Goal: Check status: Check status

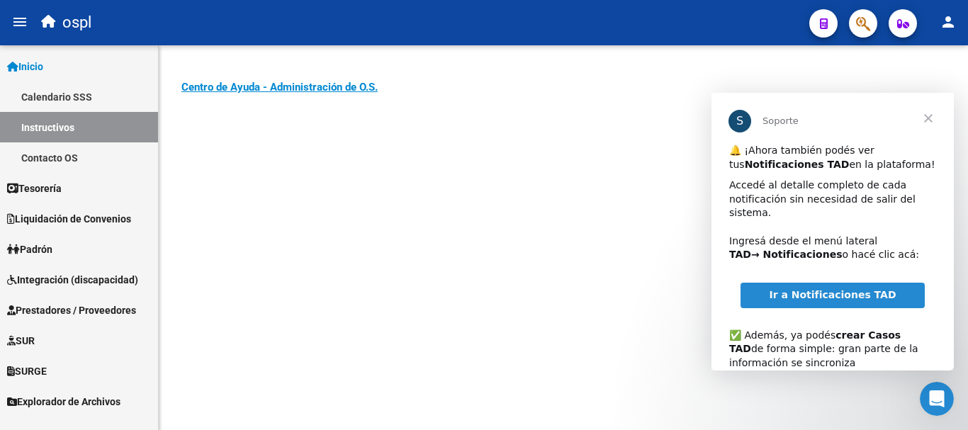
click at [930, 118] on span "Cerrar" at bounding box center [928, 118] width 51 height 51
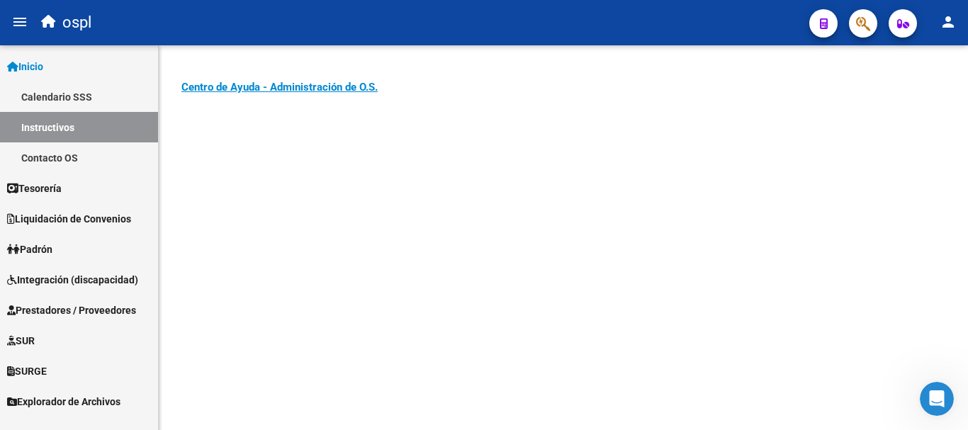
click at [103, 279] on span "Integración (discapacidad)" at bounding box center [72, 280] width 131 height 16
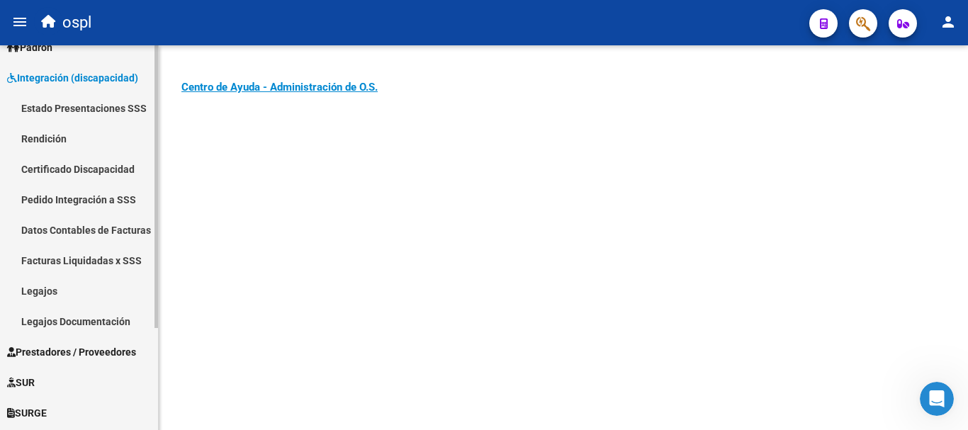
scroll to position [139, 0]
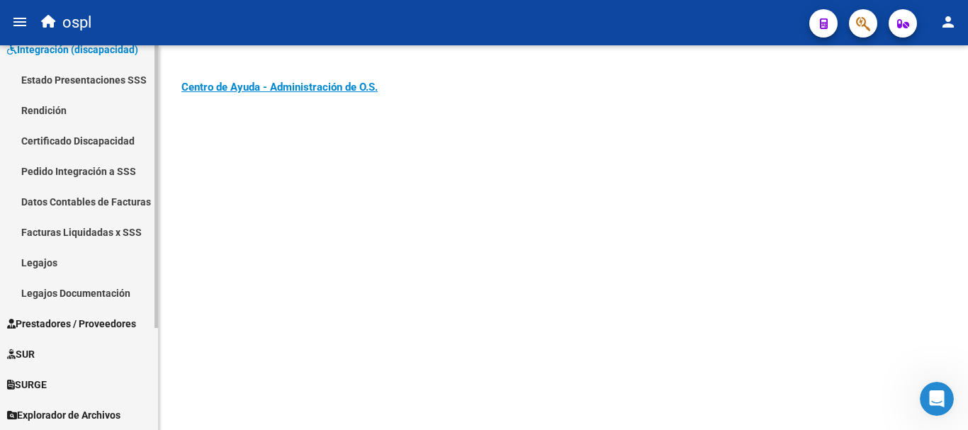
click at [75, 322] on span "Prestadores / Proveedores" at bounding box center [71, 324] width 129 height 16
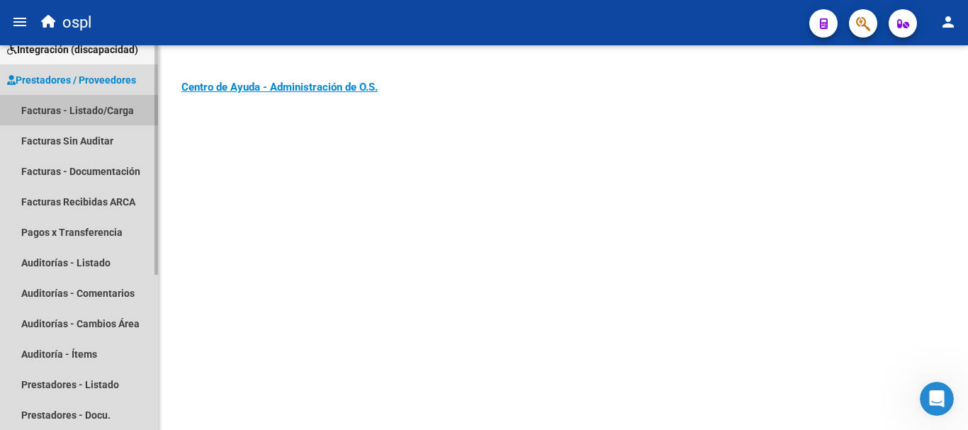
click at [56, 104] on link "Facturas - Listado/Carga" at bounding box center [79, 110] width 158 height 30
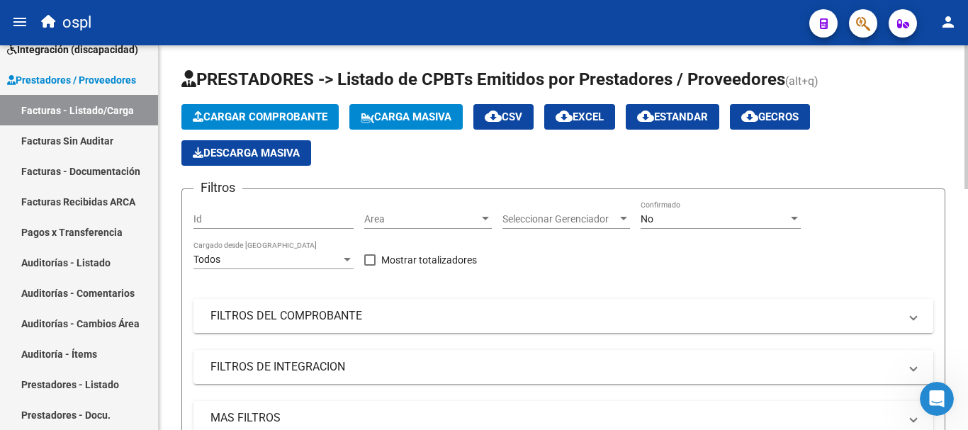
click at [313, 319] on mat-panel-title "FILTROS DEL COMPROBANTE" at bounding box center [554, 316] width 689 height 16
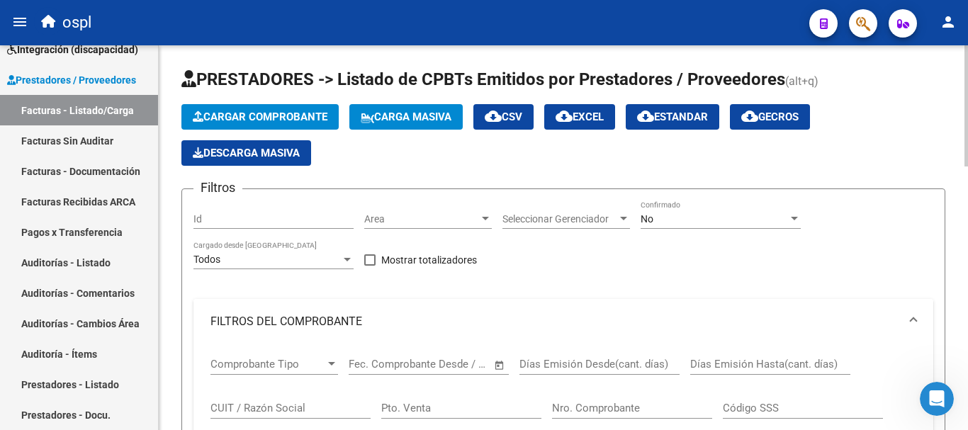
scroll to position [71, 0]
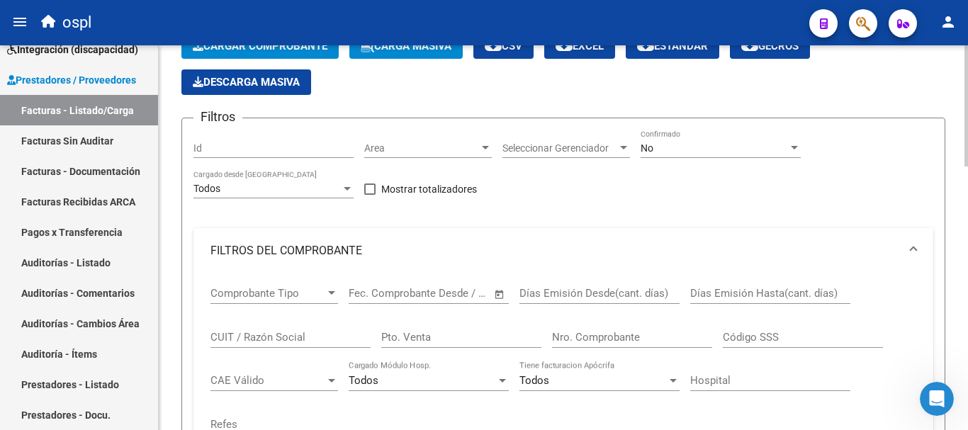
click at [272, 334] on input "CUIT / Razón Social" at bounding box center [290, 337] width 160 height 13
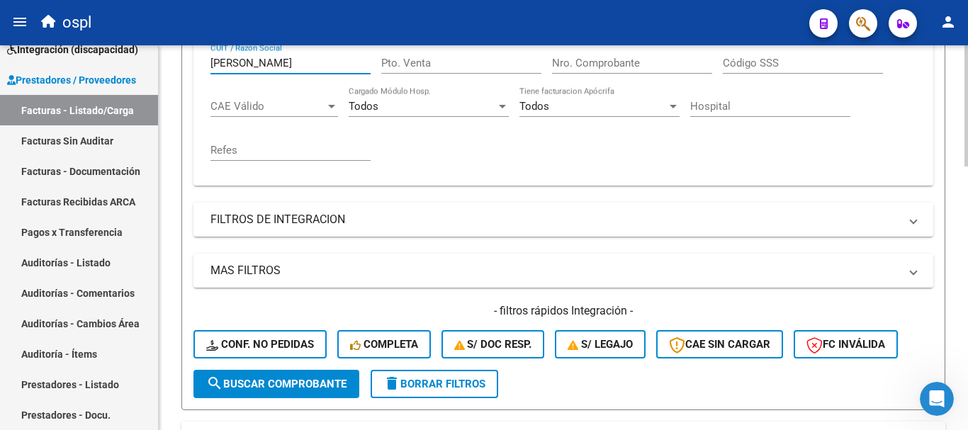
scroll to position [354, 0]
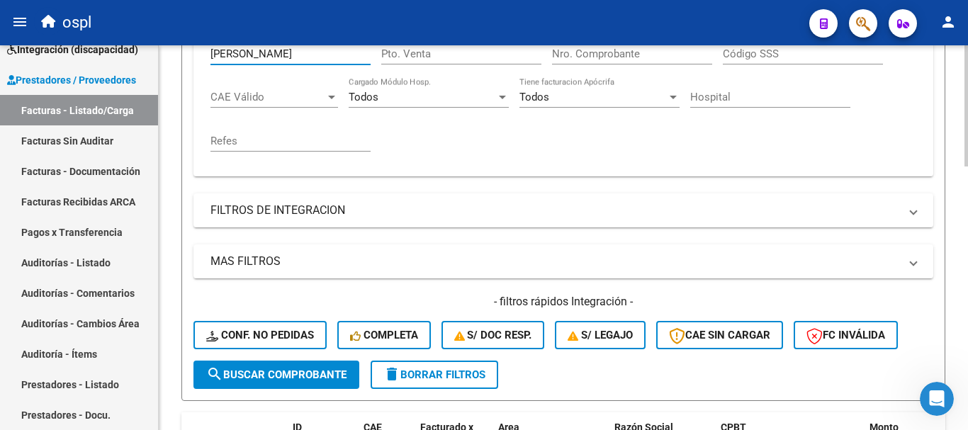
type input "[PERSON_NAME]"
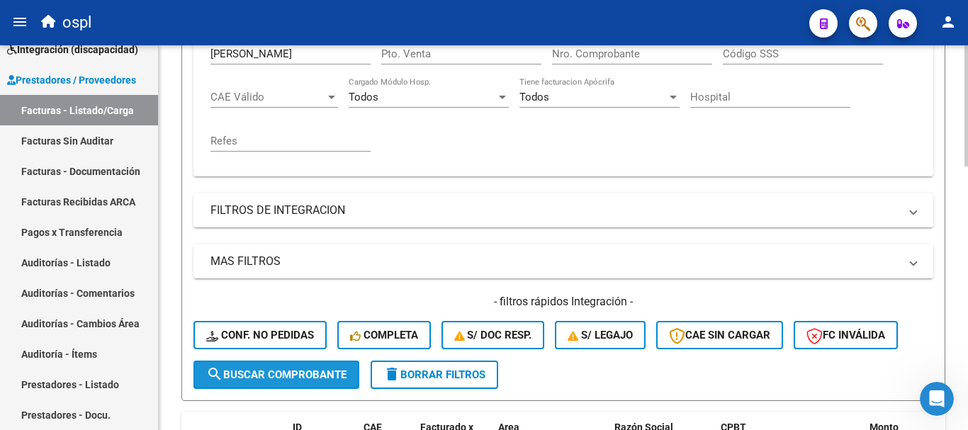
click at [313, 371] on span "search Buscar Comprobante" at bounding box center [276, 375] width 140 height 13
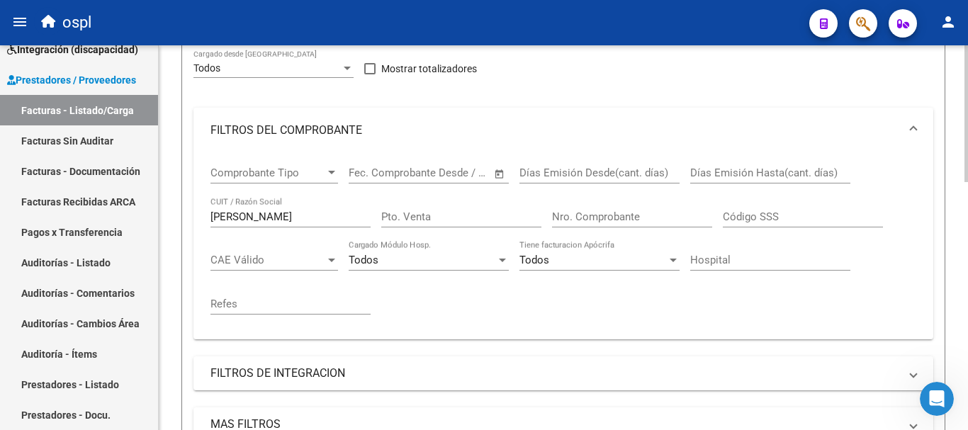
scroll to position [0, 0]
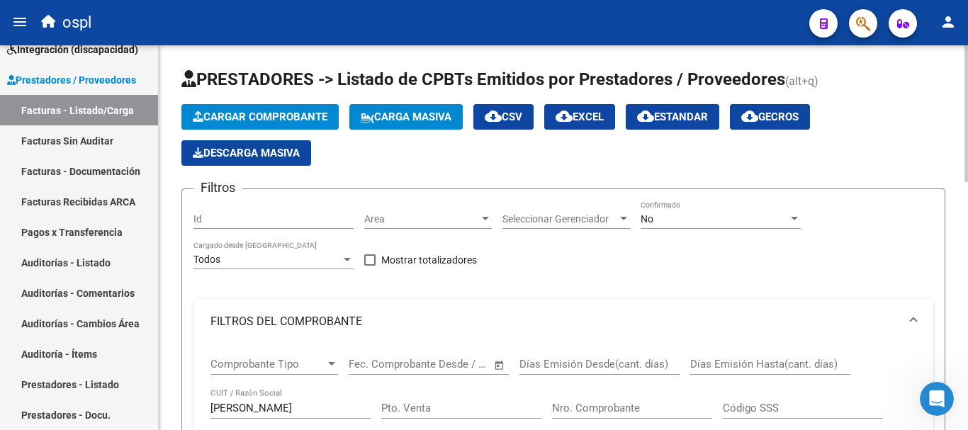
click at [694, 218] on div "No" at bounding box center [714, 219] width 147 height 12
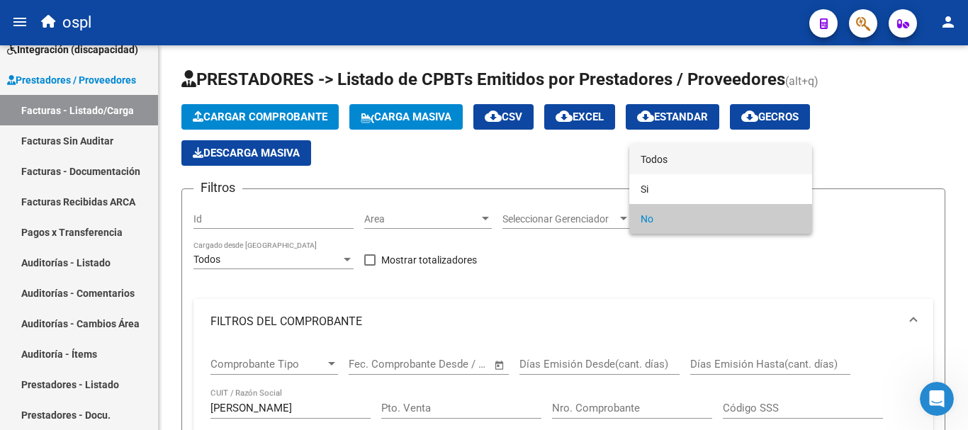
click at [658, 159] on span "Todos" at bounding box center [721, 160] width 160 height 30
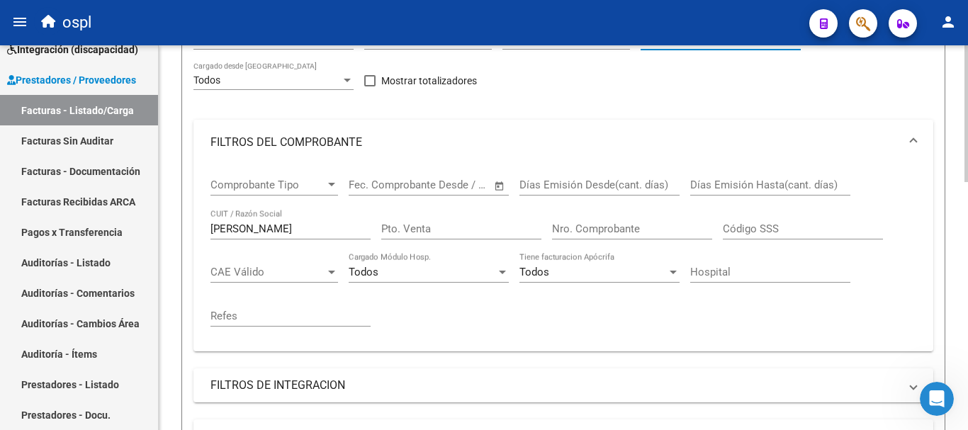
scroll to position [425, 0]
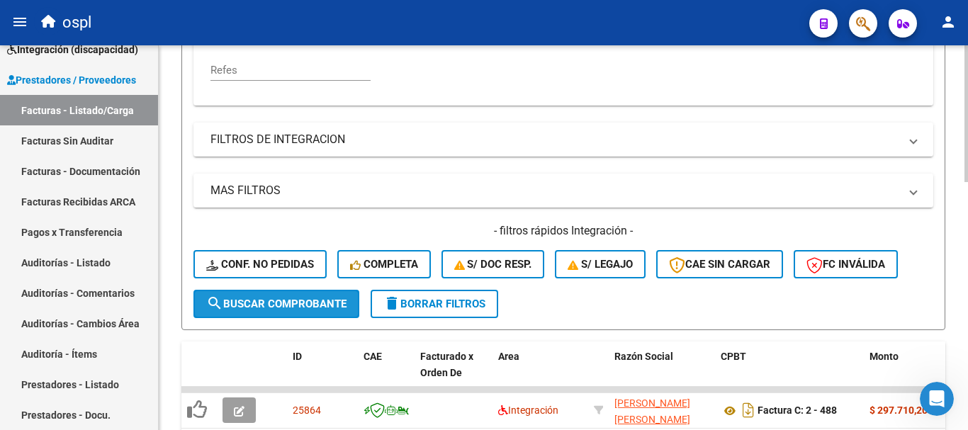
click at [306, 300] on span "search Buscar Comprobante" at bounding box center [276, 304] width 140 height 13
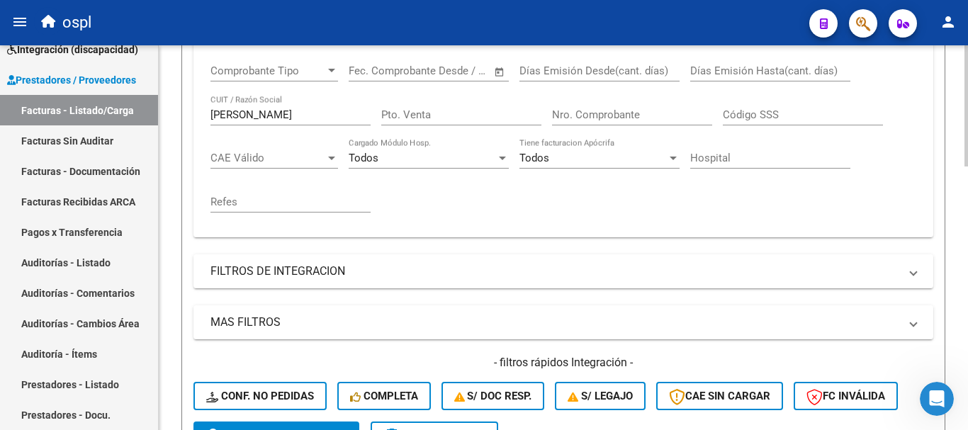
scroll to position [283, 0]
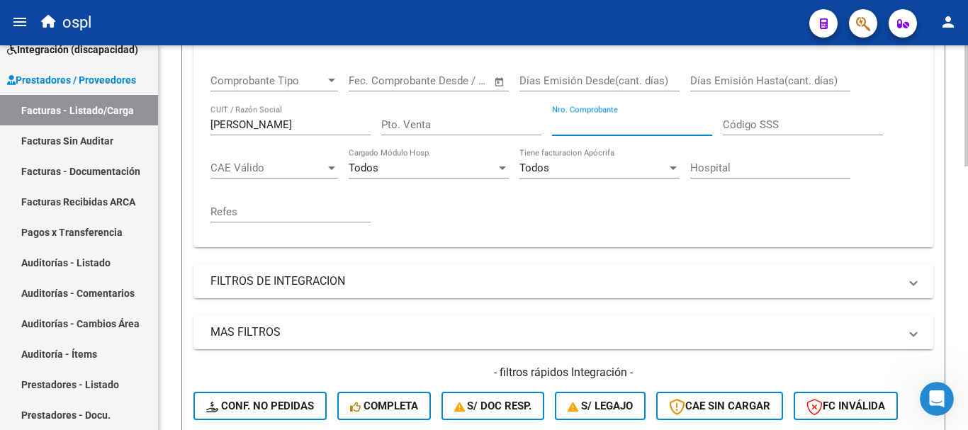
click at [626, 125] on input "Nro. Comprobante" at bounding box center [632, 124] width 160 height 13
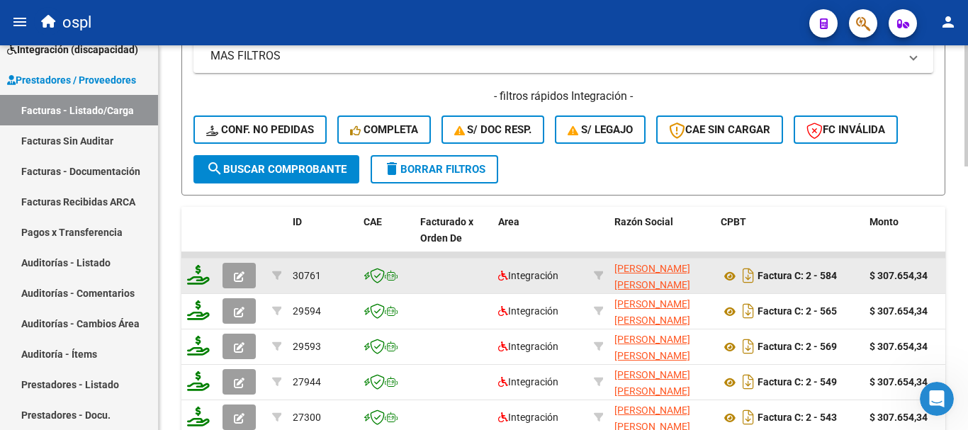
scroll to position [567, 0]
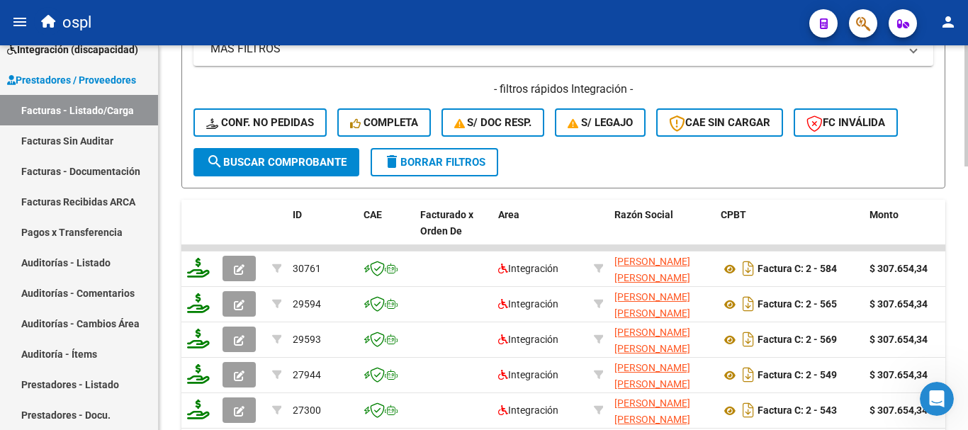
type input "569"
click at [302, 163] on span "search Buscar Comprobante" at bounding box center [276, 162] width 140 height 13
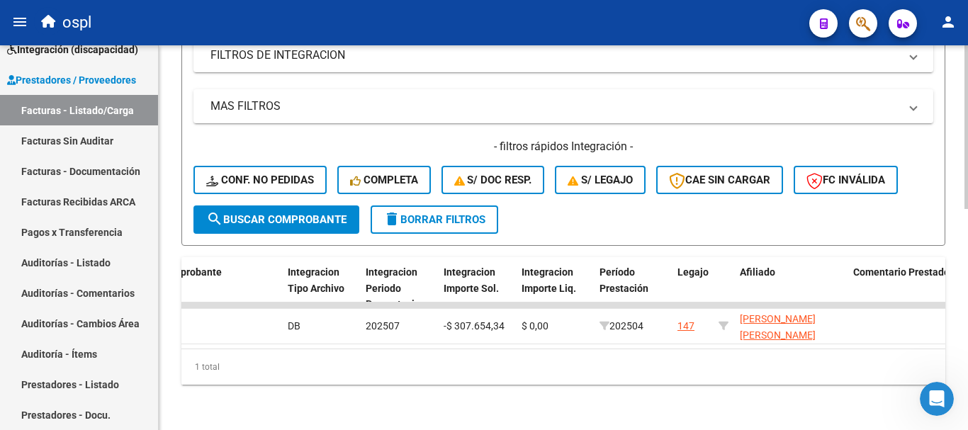
scroll to position [0, 1631]
